Goal: Transaction & Acquisition: Purchase product/service

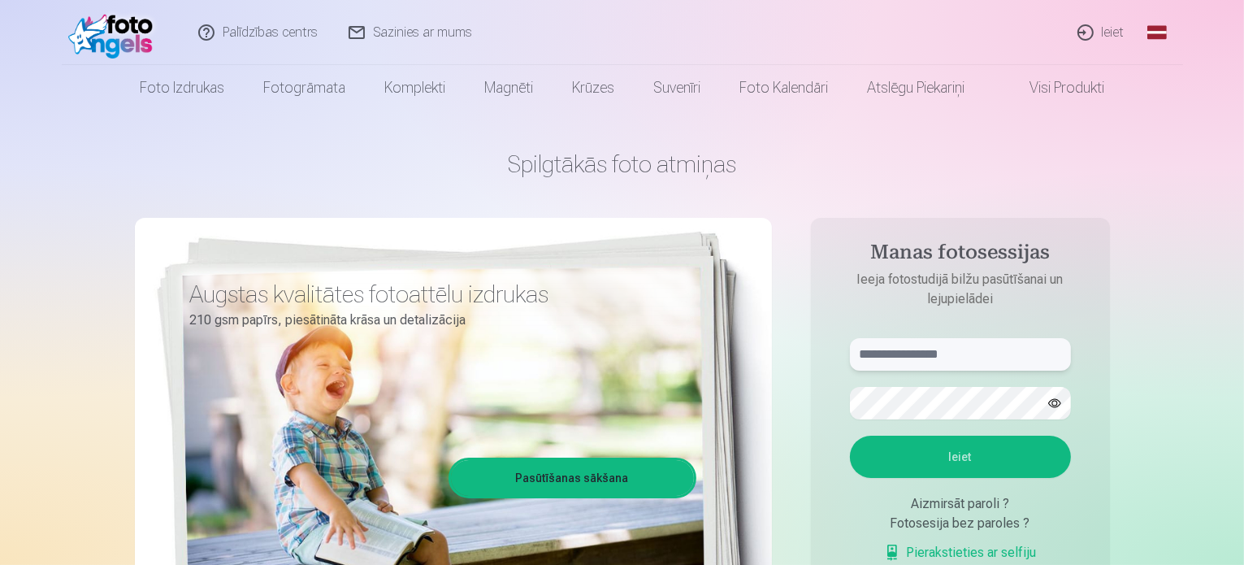
click at [909, 355] on input "text" at bounding box center [960, 354] width 221 height 33
type input "**********"
click at [1060, 399] on button "button" at bounding box center [1054, 403] width 31 height 31
click at [992, 445] on button "Ieiet" at bounding box center [960, 457] width 221 height 42
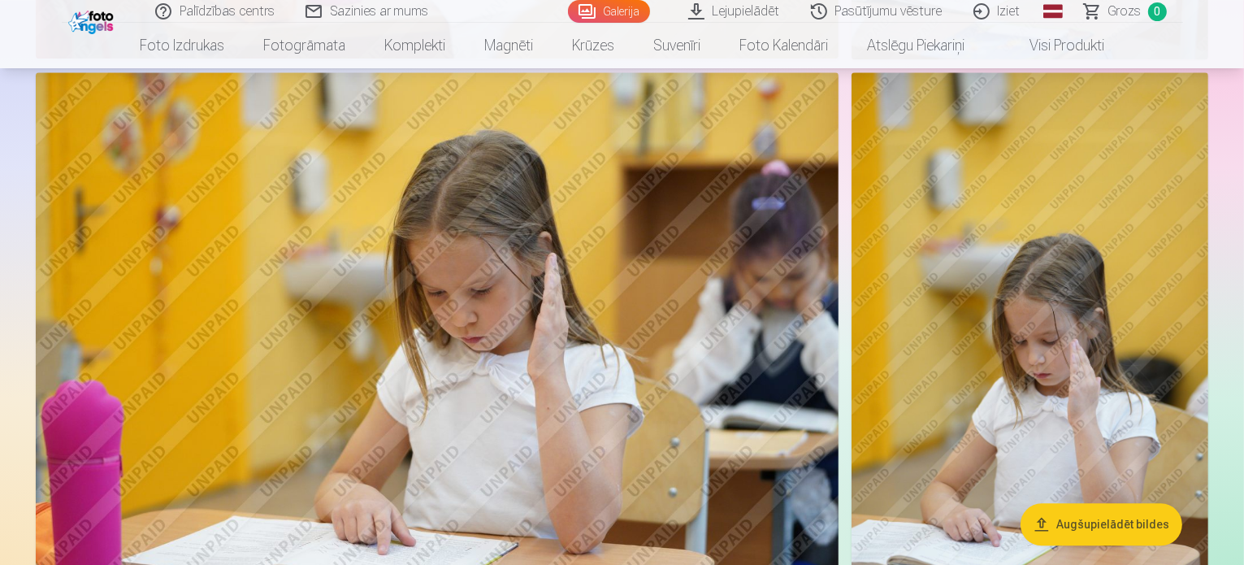
scroll to position [4193, 0]
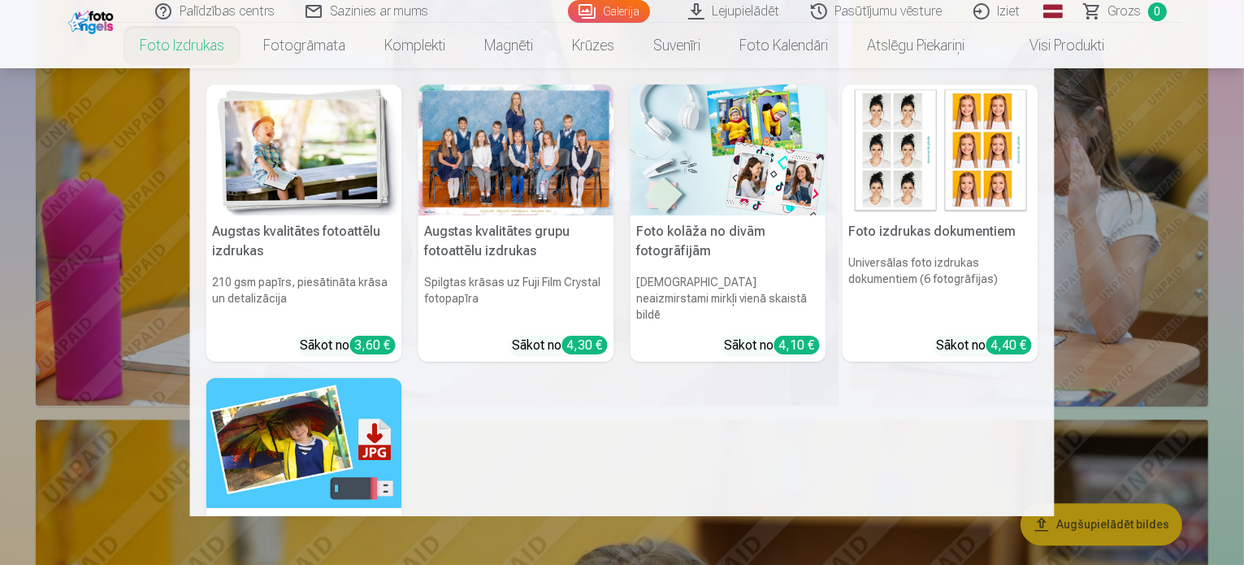
click at [494, 135] on div at bounding box center [517, 150] width 196 height 131
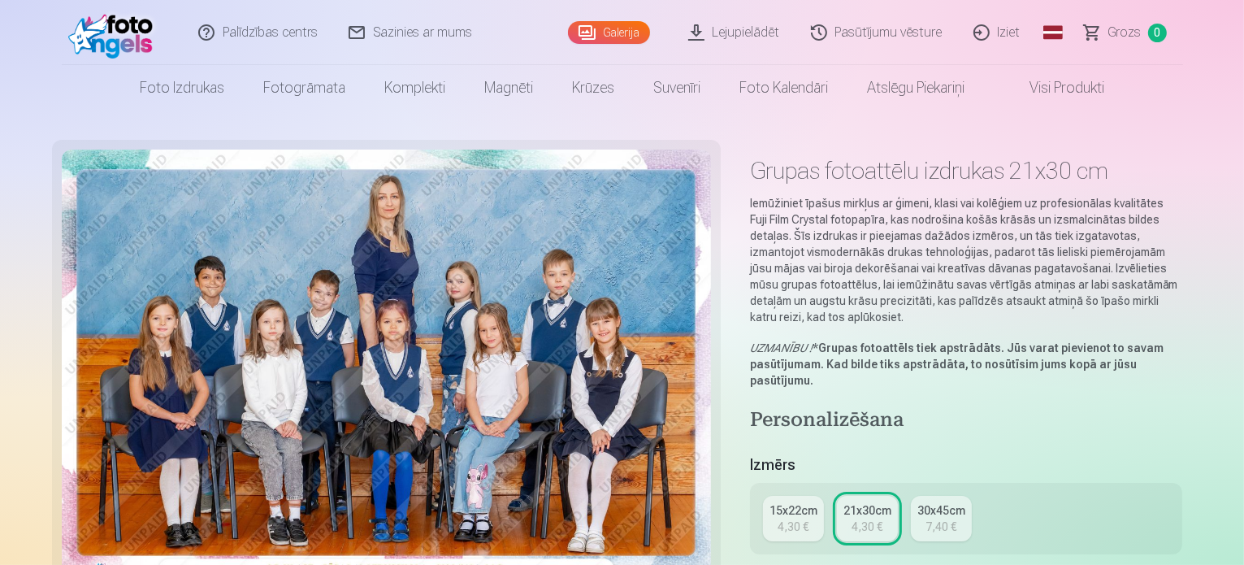
scroll to position [33, 0]
click at [738, 406] on div "Grupas fotoattēlu izdrukas 21x30 cm Iemūžiniet īpašus mirkļus ar ģimeni, klasi …" at bounding box center [622, 572] width 1121 height 844
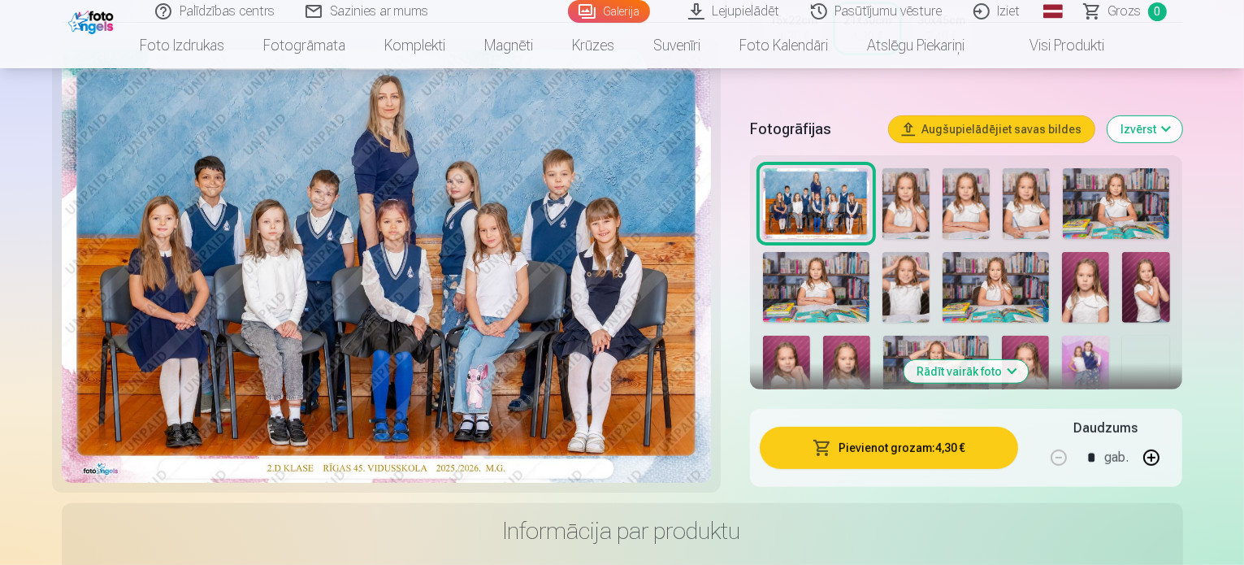
scroll to position [488, 0]
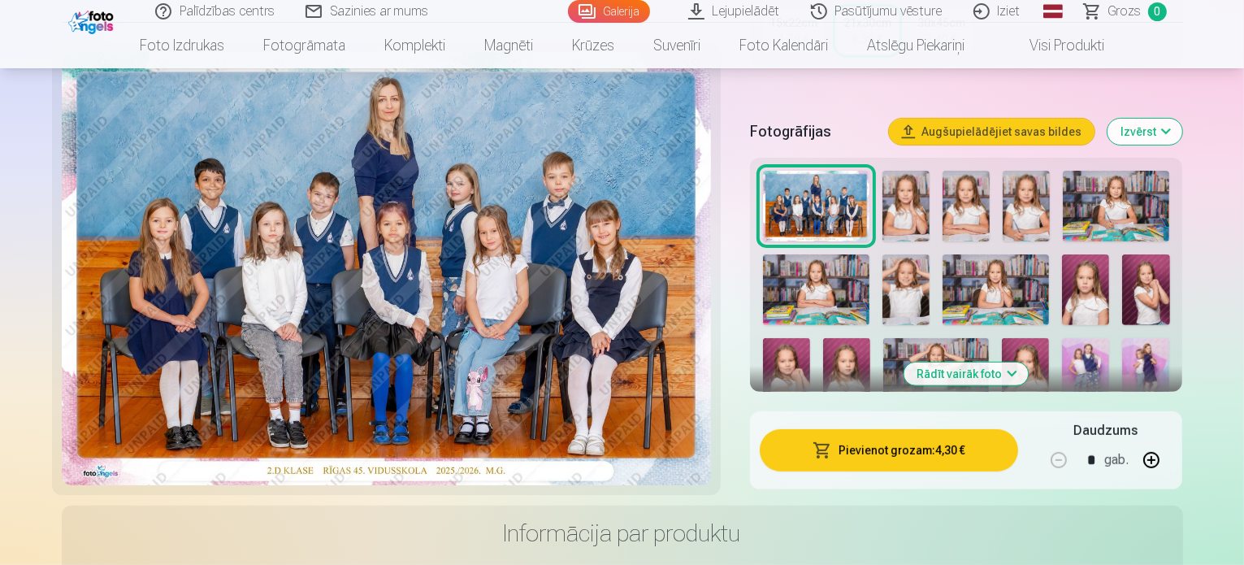
click at [1027, 362] on button "Rādīt vairāk foto" at bounding box center [967, 373] width 124 height 23
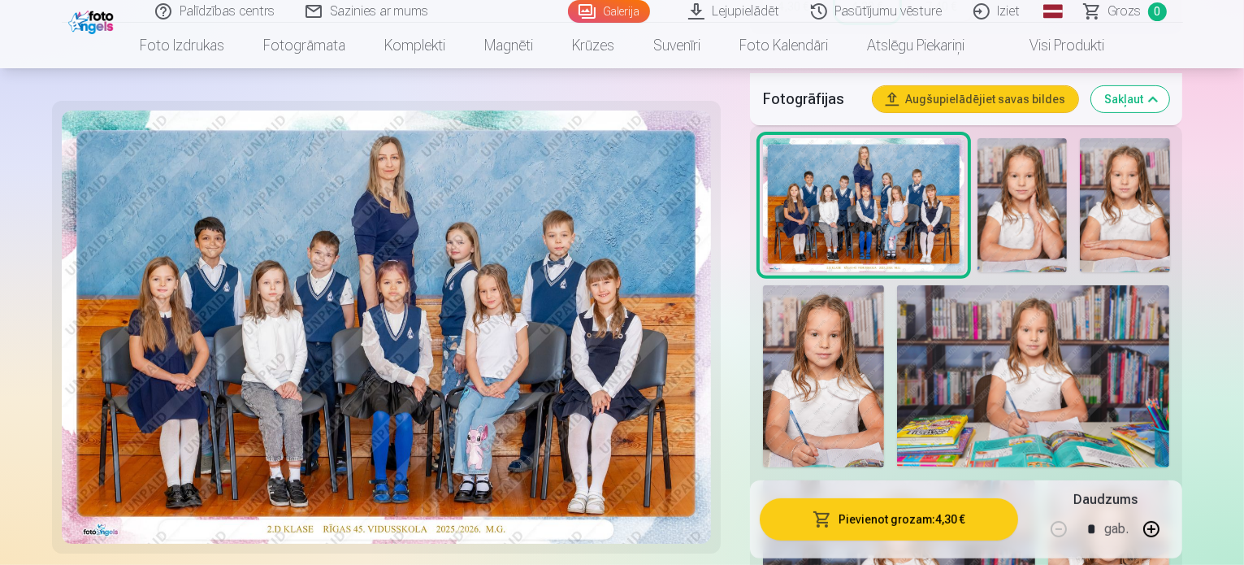
scroll to position [553, 0]
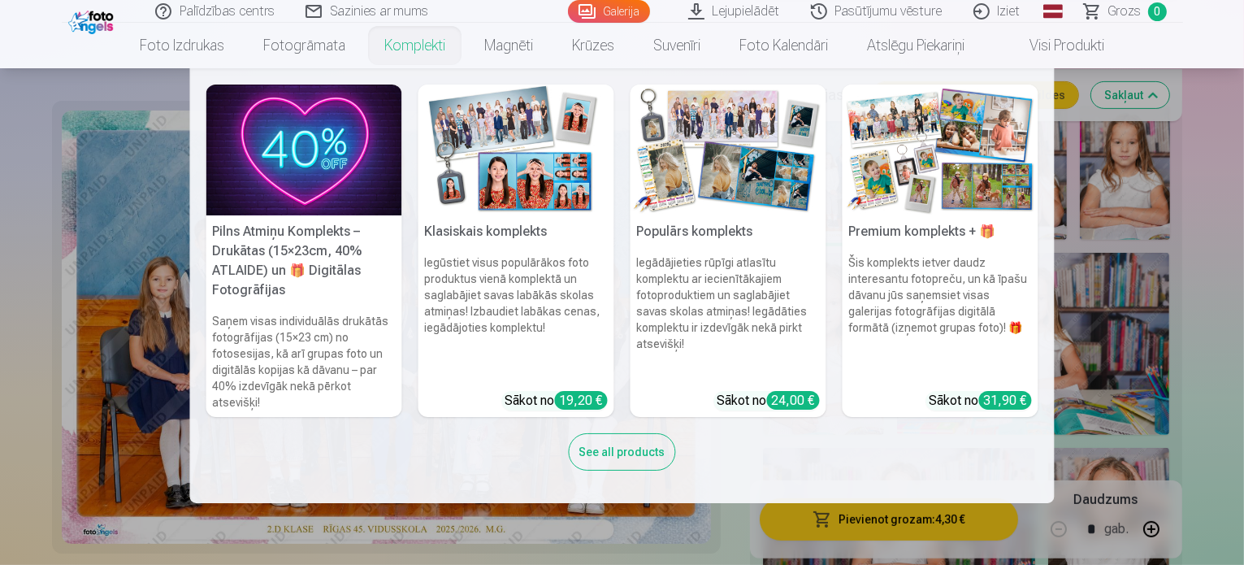
click at [414, 45] on link "Komplekti" at bounding box center [415, 46] width 100 height 46
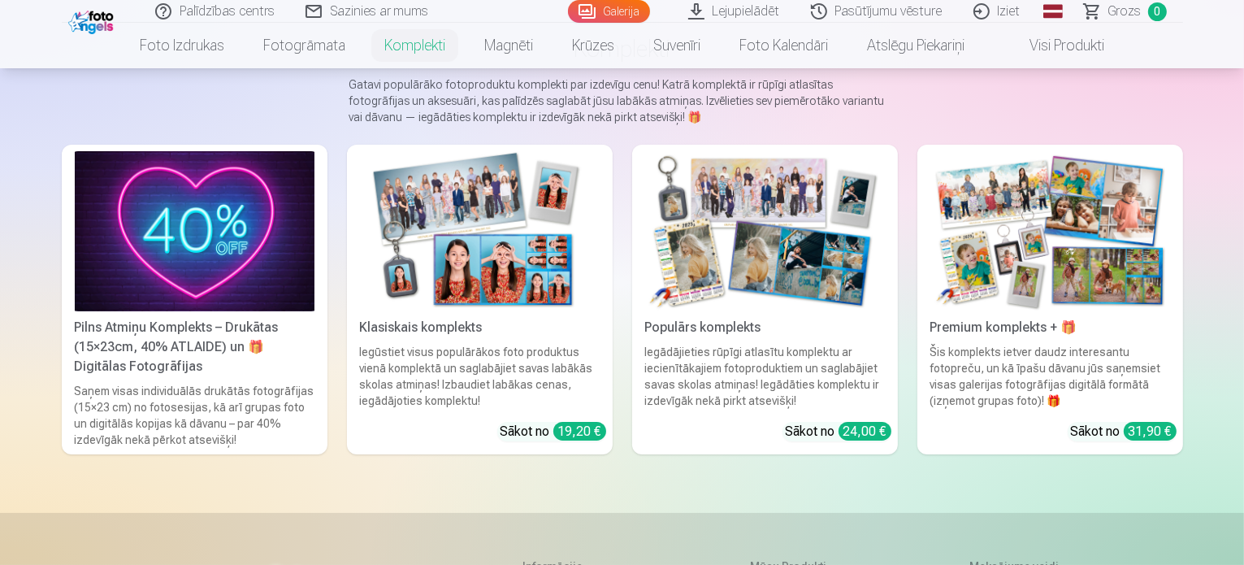
scroll to position [130, 0]
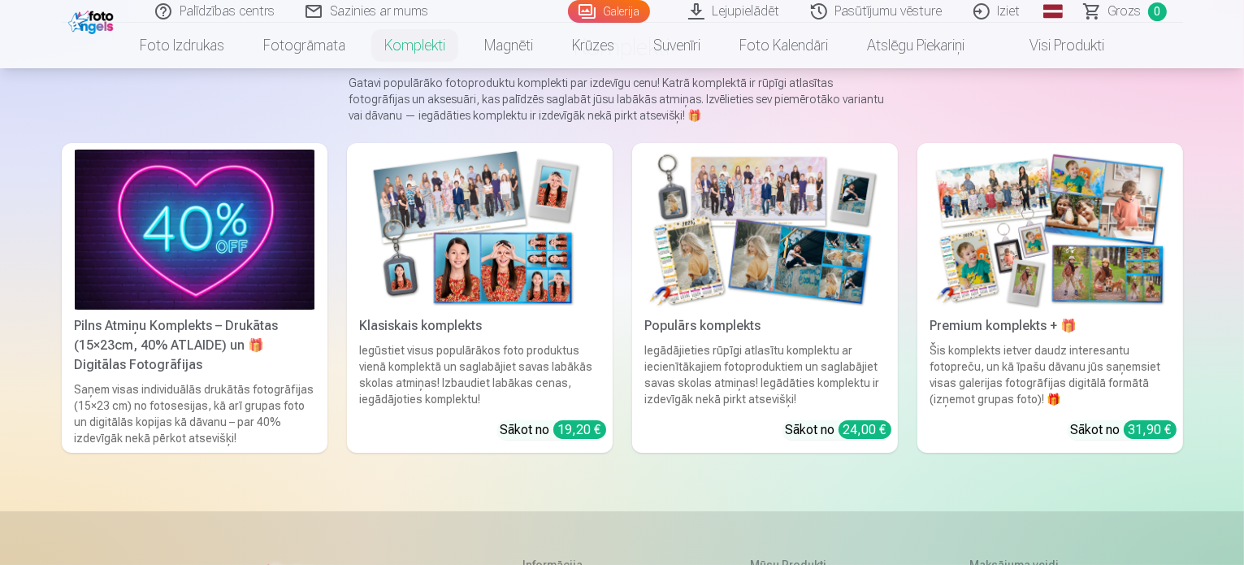
click at [419, 215] on img at bounding box center [480, 230] width 240 height 160
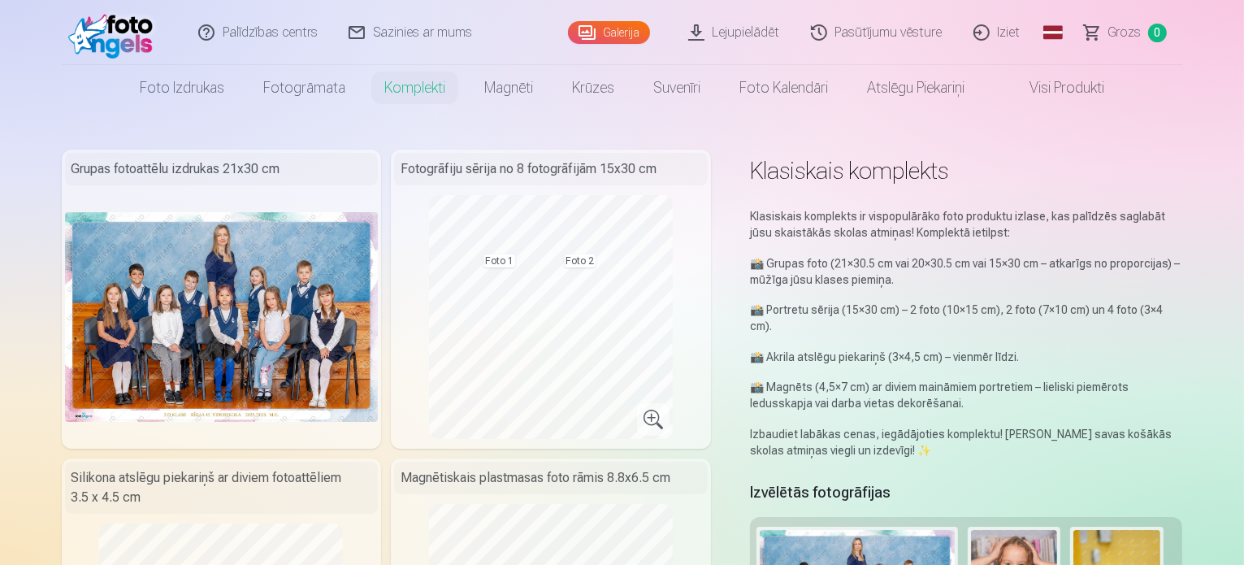
click at [986, 28] on link "Iziet" at bounding box center [998, 32] width 78 height 65
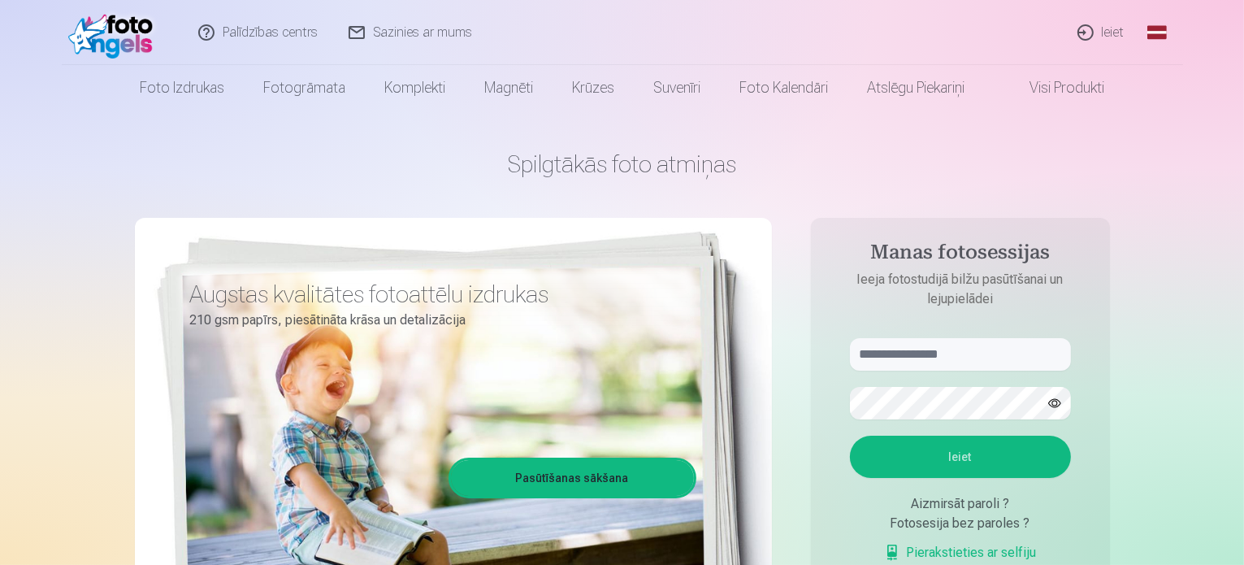
click at [1127, 35] on link "Ieiet" at bounding box center [1102, 32] width 78 height 65
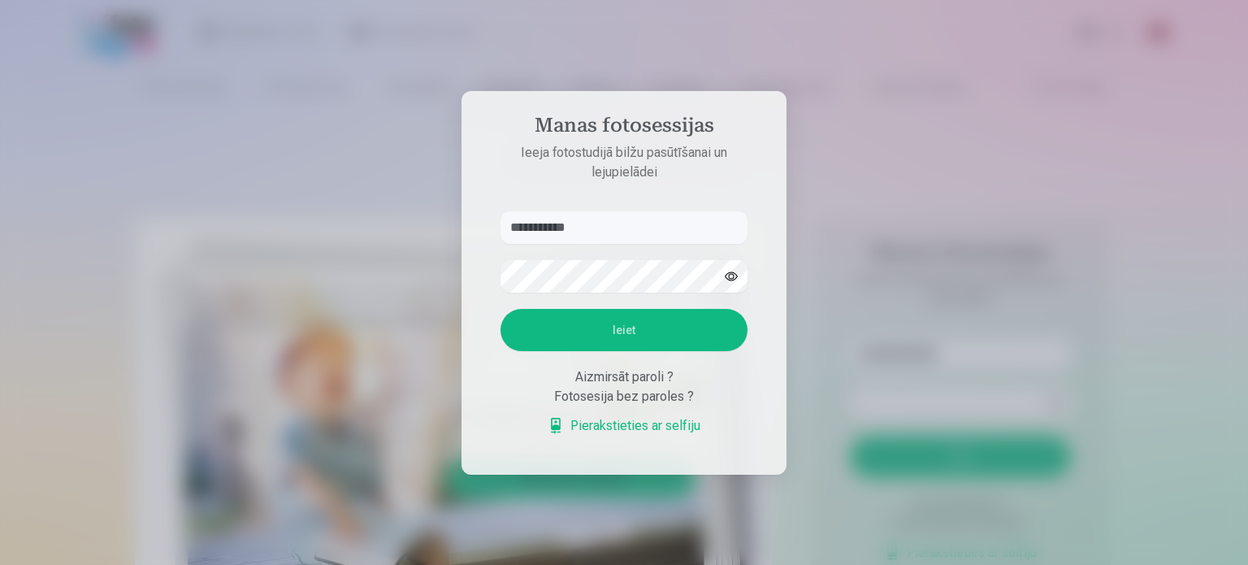
type input "**********"
click at [624, 329] on button "Ieiet" at bounding box center [624, 330] width 247 height 42
